Goal: Information Seeking & Learning: Learn about a topic

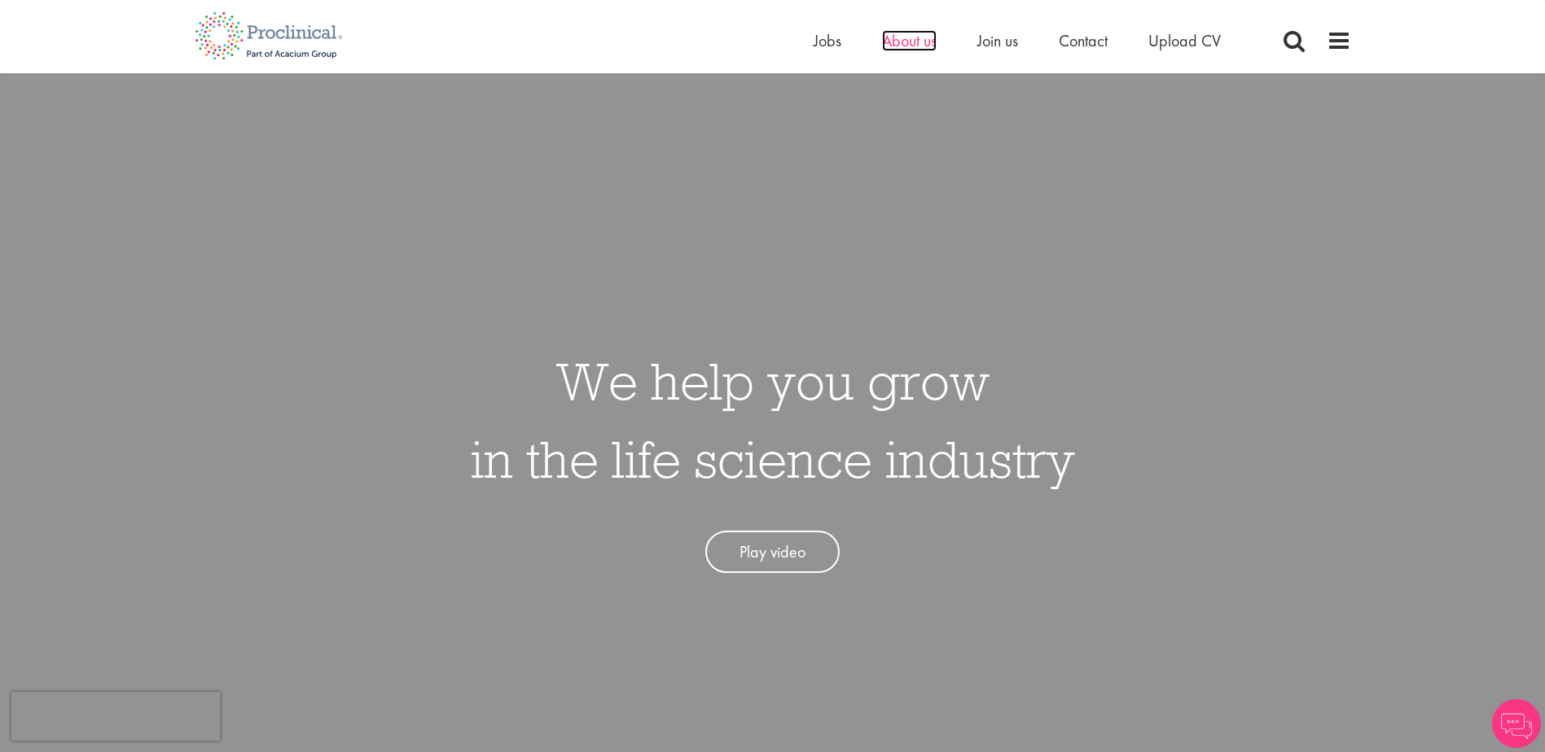
click at [910, 47] on span "About us" at bounding box center [909, 40] width 55 height 21
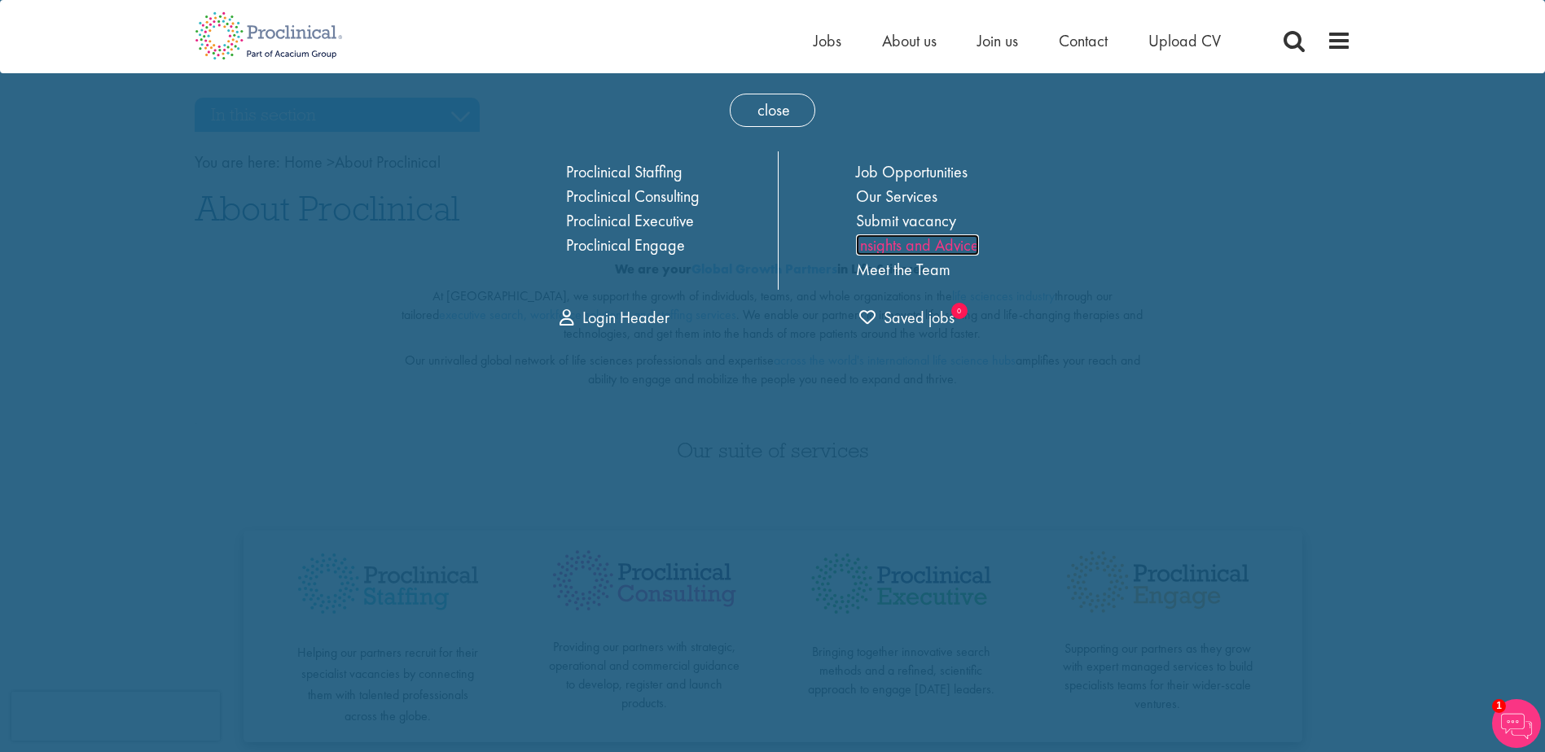
click at [893, 248] on link "Insights and Advice" at bounding box center [917, 245] width 123 height 21
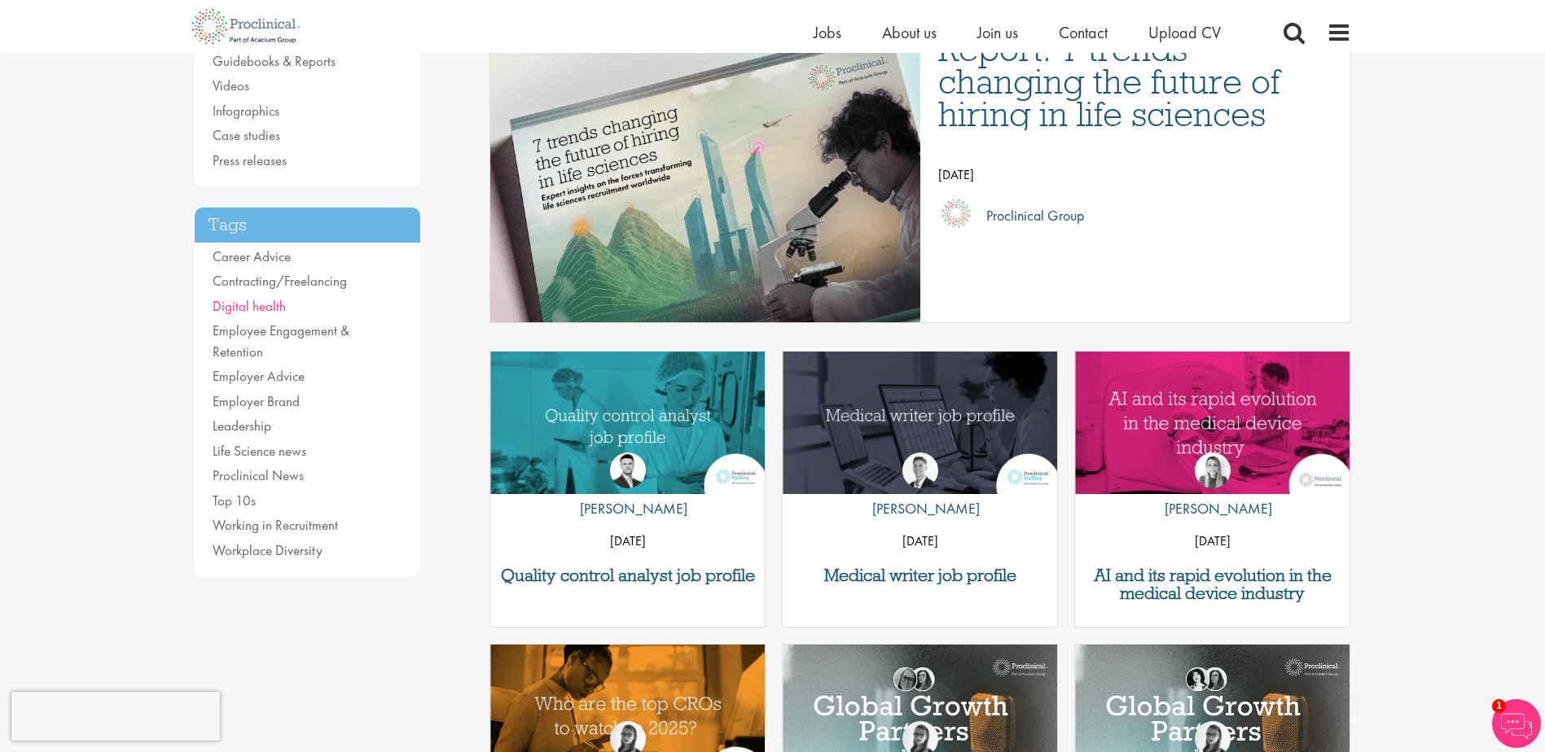
scroll to position [163, 0]
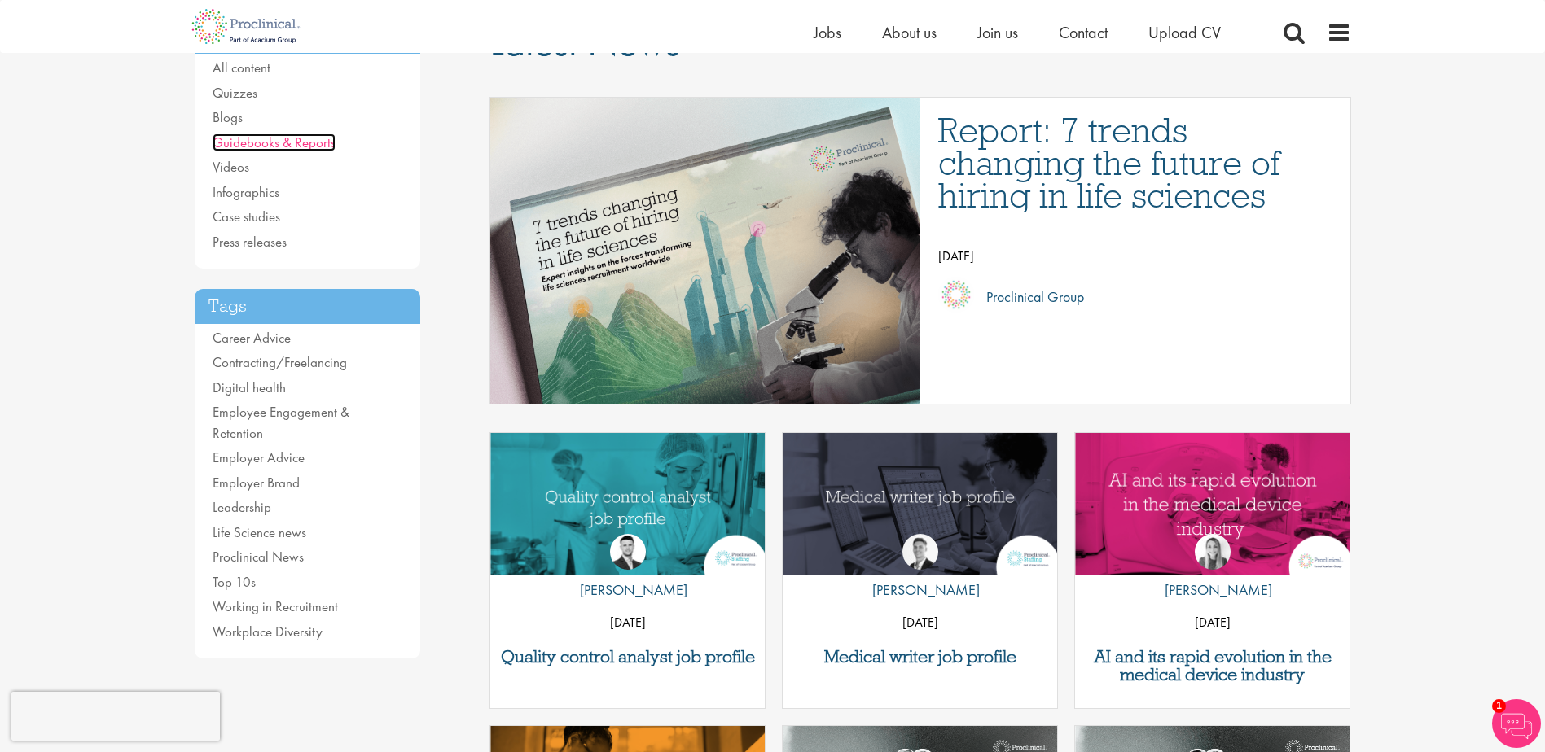
click at [278, 146] on link "Guidebooks & Reports" at bounding box center [274, 143] width 123 height 18
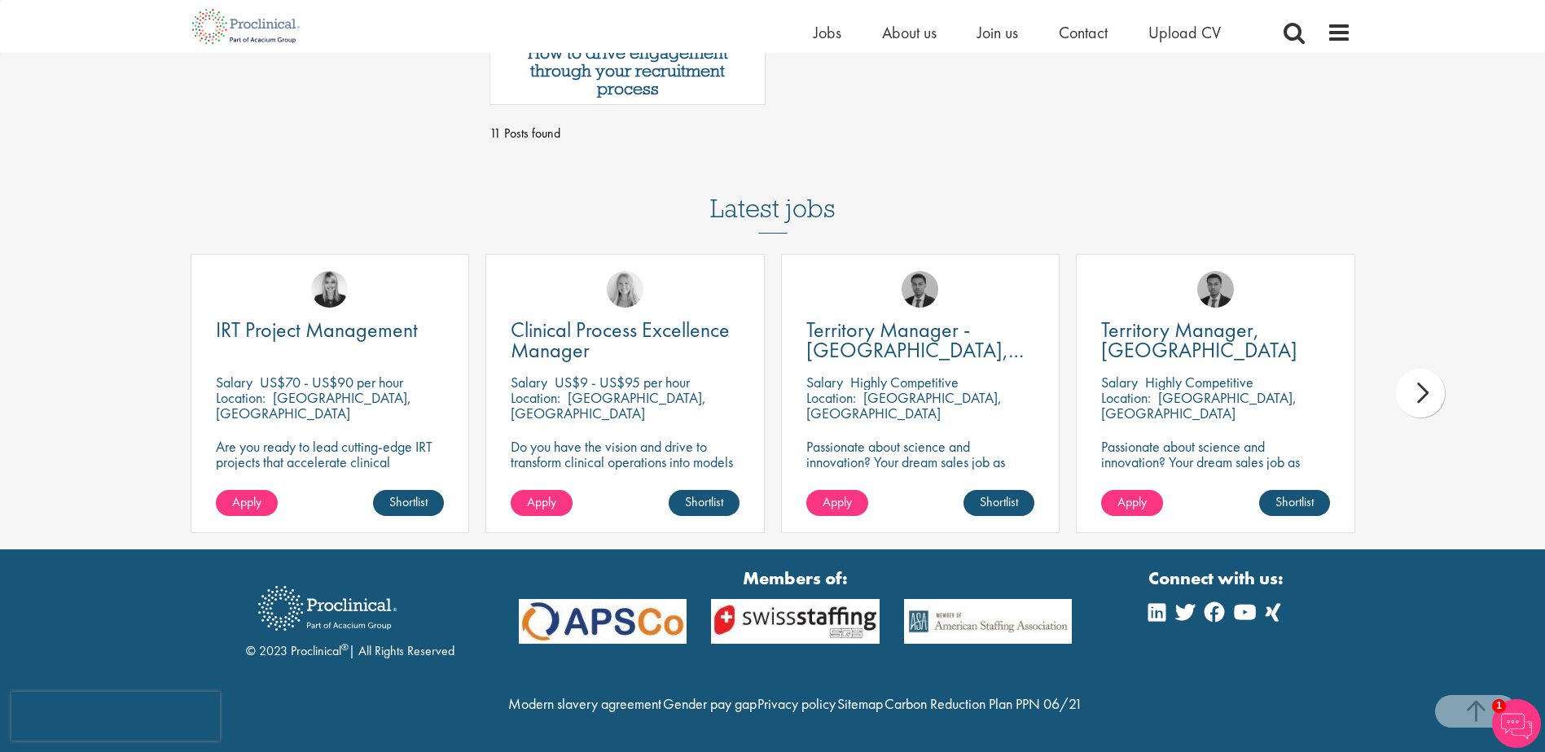
scroll to position [1030, 0]
